Goal: Find contact information: Find contact information

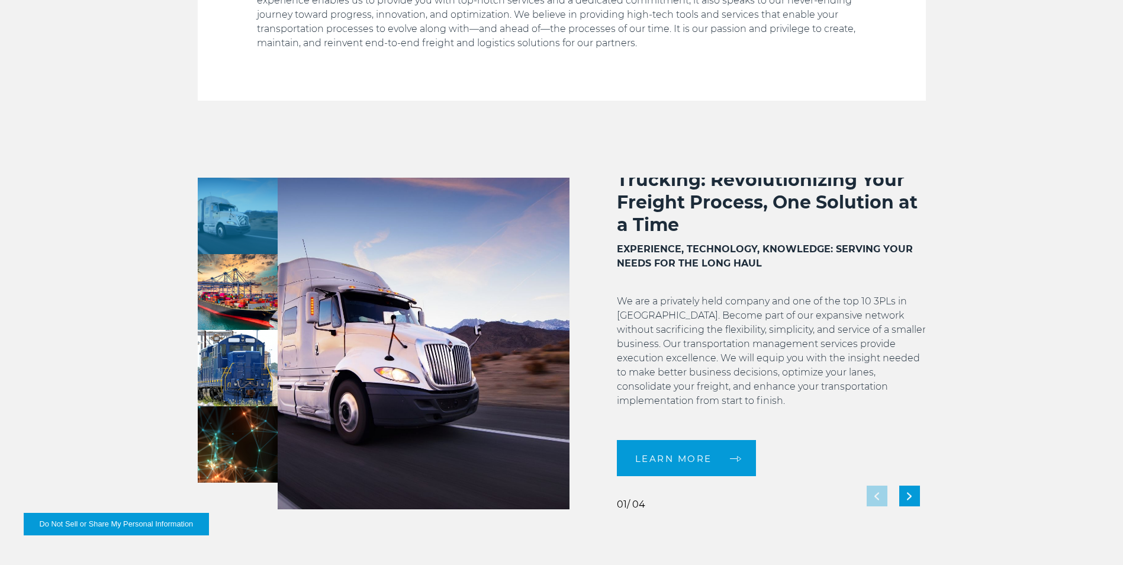
scroll to position [11, 0]
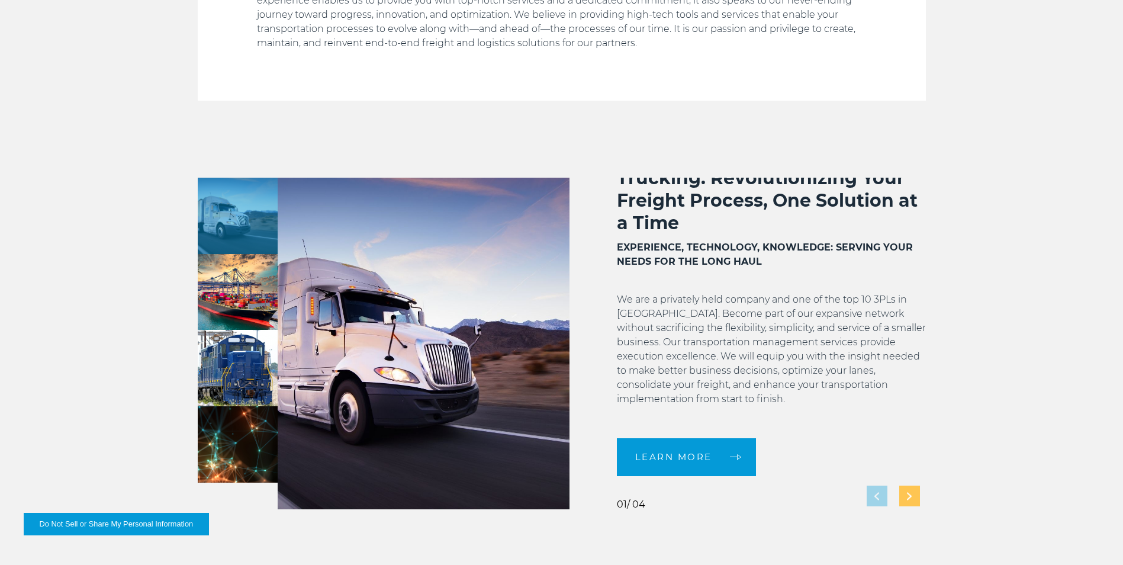
click at [903, 496] on div "Next slide" at bounding box center [909, 495] width 21 height 21
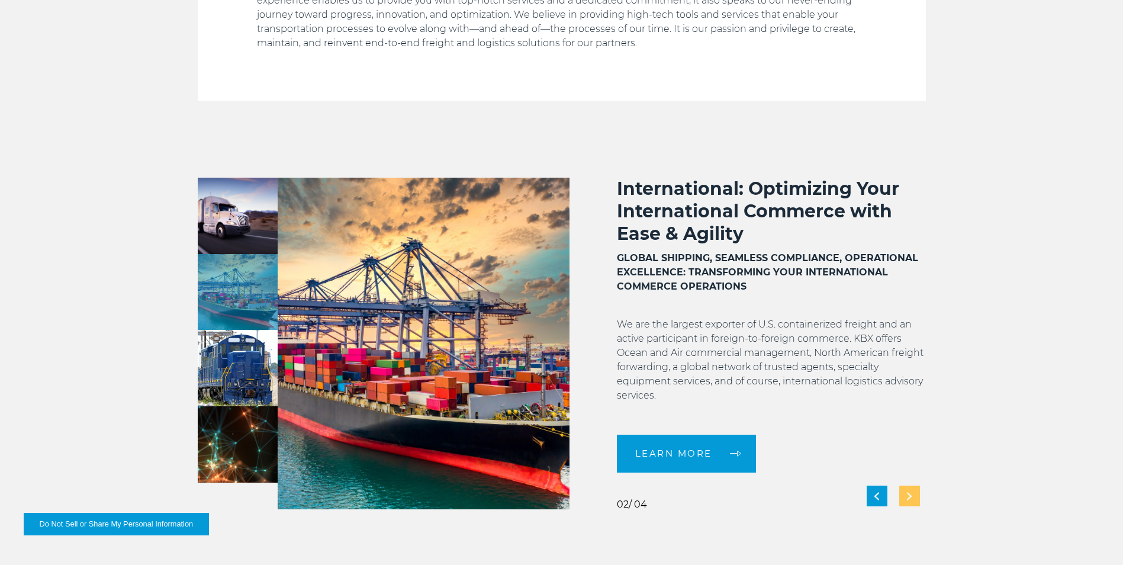
click at [903, 495] on div "Next slide" at bounding box center [909, 495] width 21 height 21
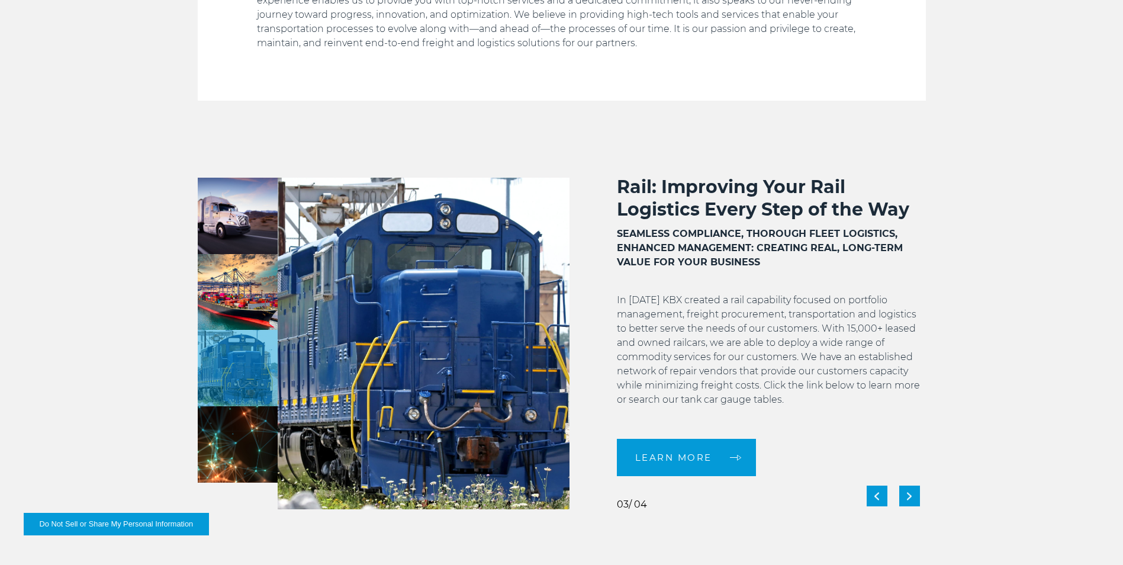
scroll to position [2, 0]
click at [918, 496] on div "Next slide" at bounding box center [909, 495] width 21 height 21
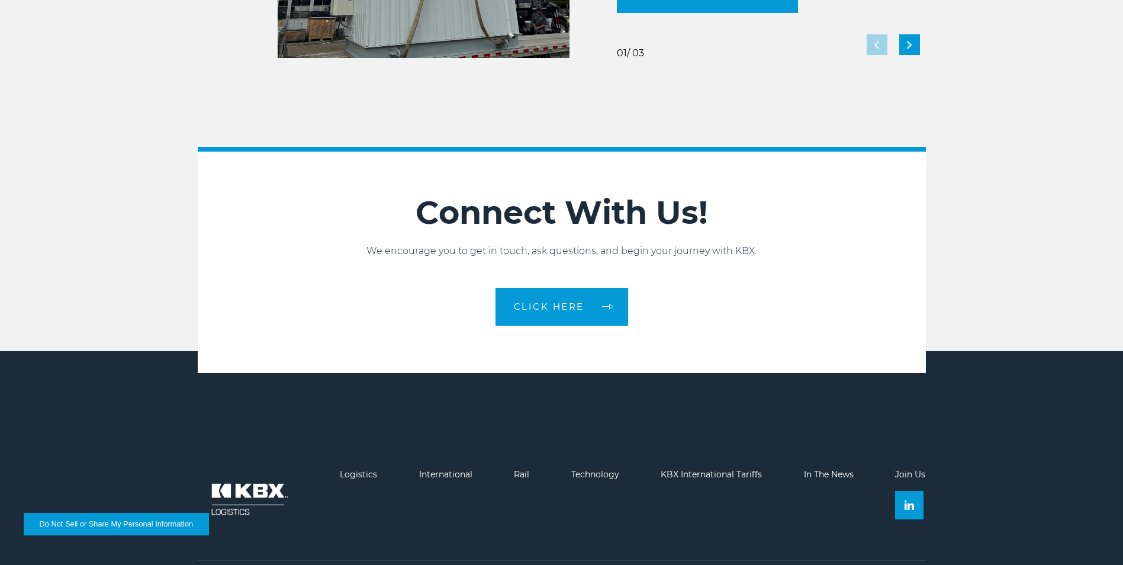
scroll to position [2634, 0]
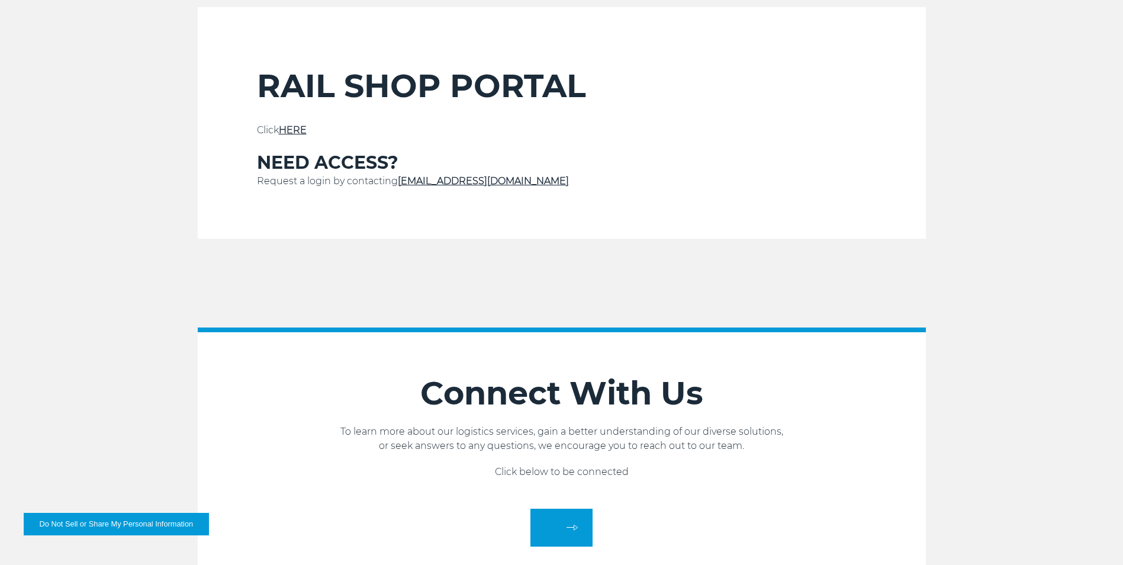
scroll to position [473, 0]
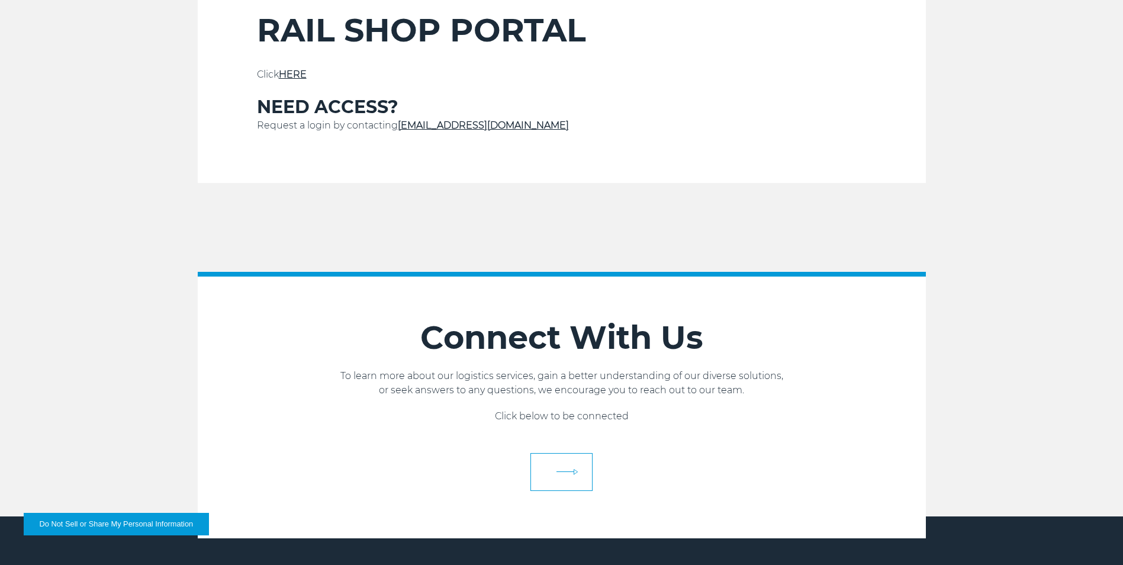
click at [564, 468] on link at bounding box center [561, 472] width 62 height 38
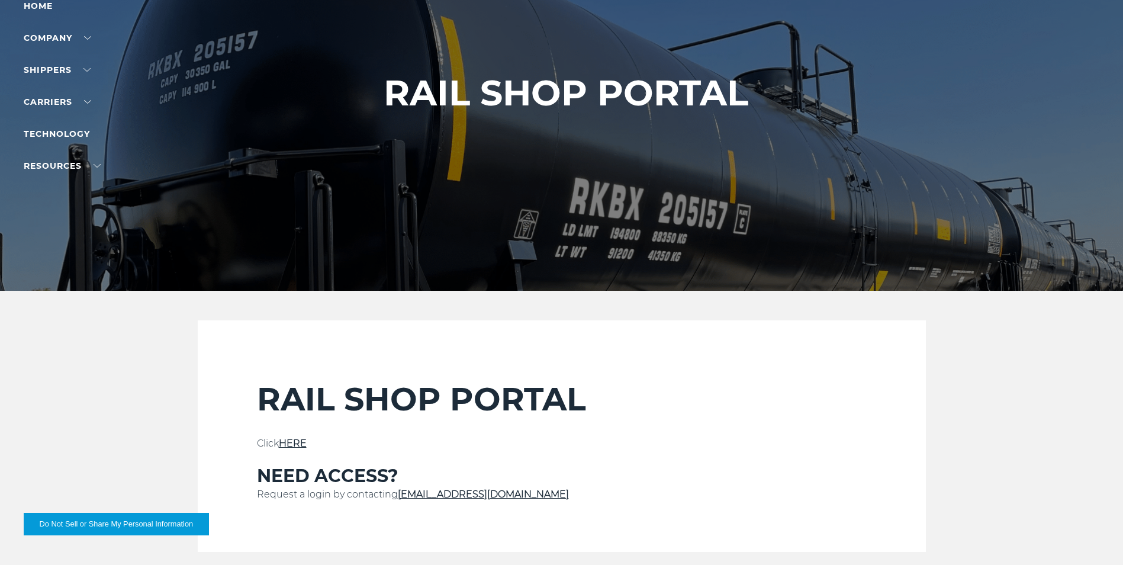
scroll to position [59, 0]
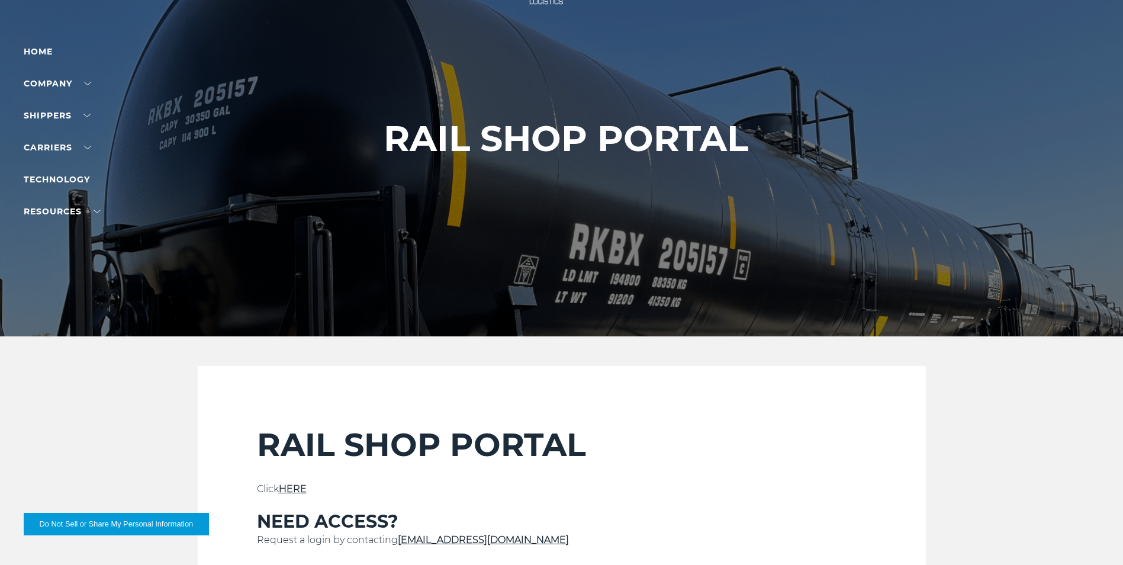
click at [290, 488] on link "HERE" at bounding box center [293, 488] width 28 height 11
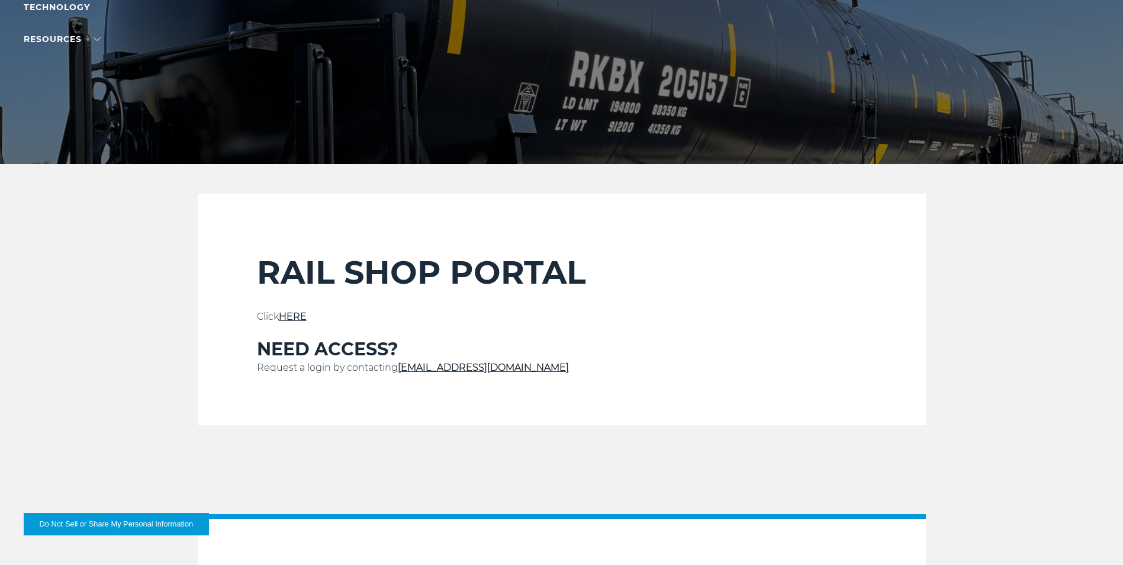
scroll to position [237, 0]
